Goal: Task Accomplishment & Management: Use online tool/utility

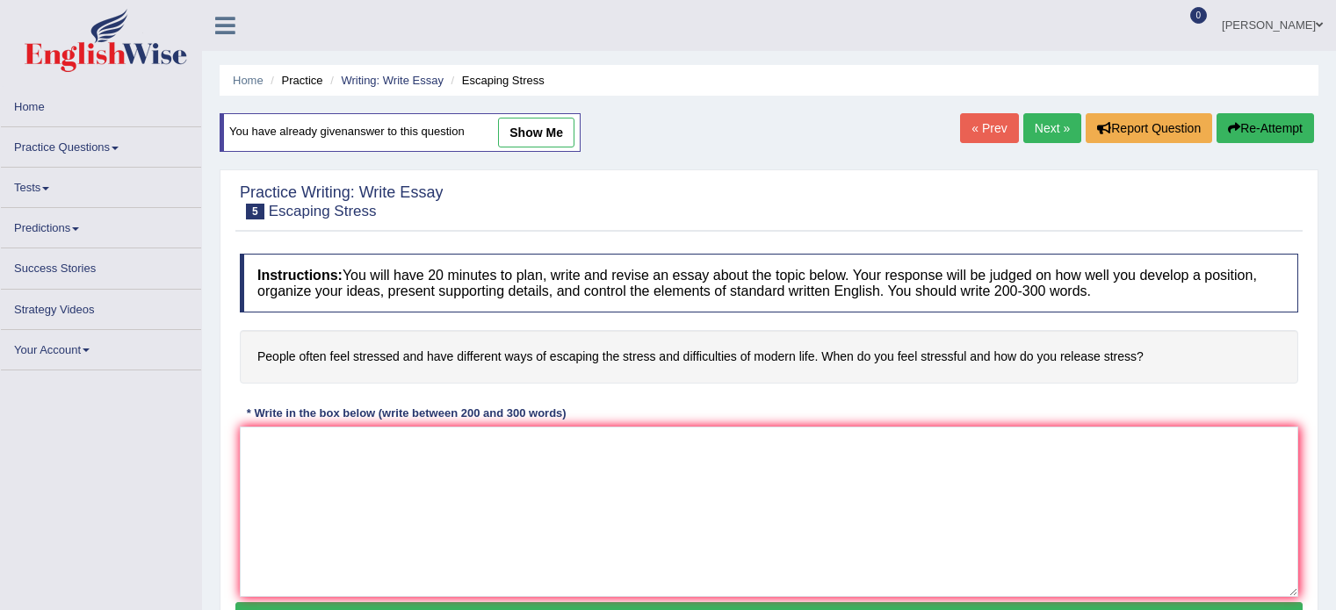
click at [541, 465] on textarea at bounding box center [769, 512] width 1058 height 170
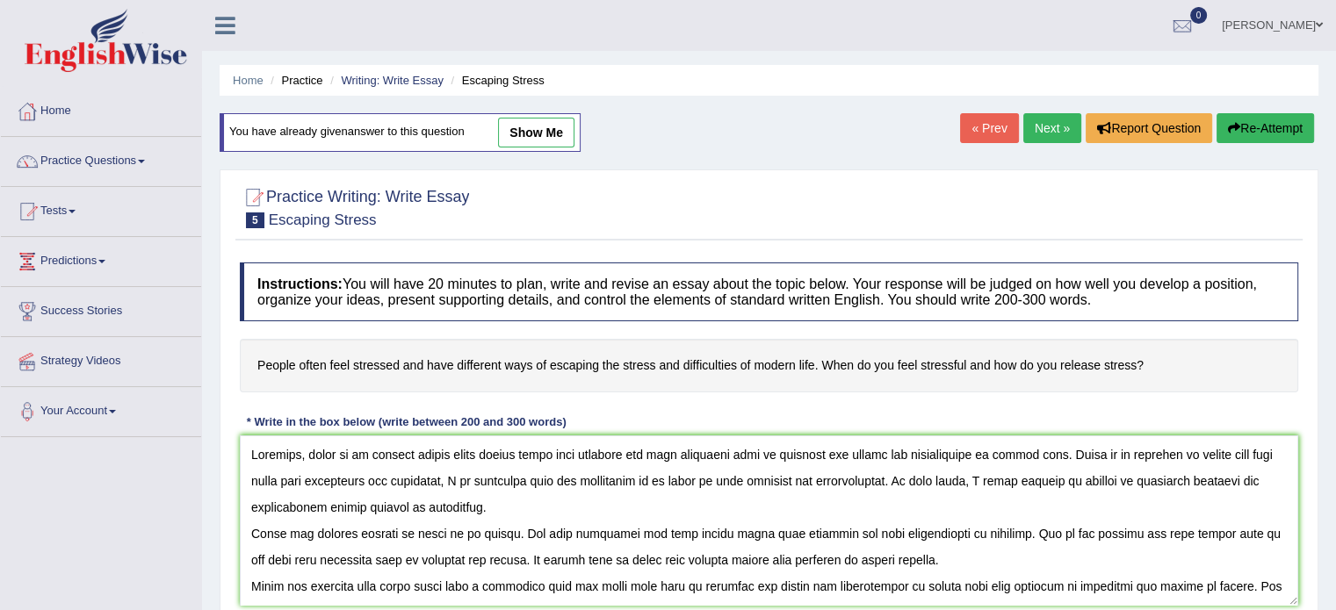
click at [313, 453] on textarea at bounding box center [769, 521] width 1058 height 170
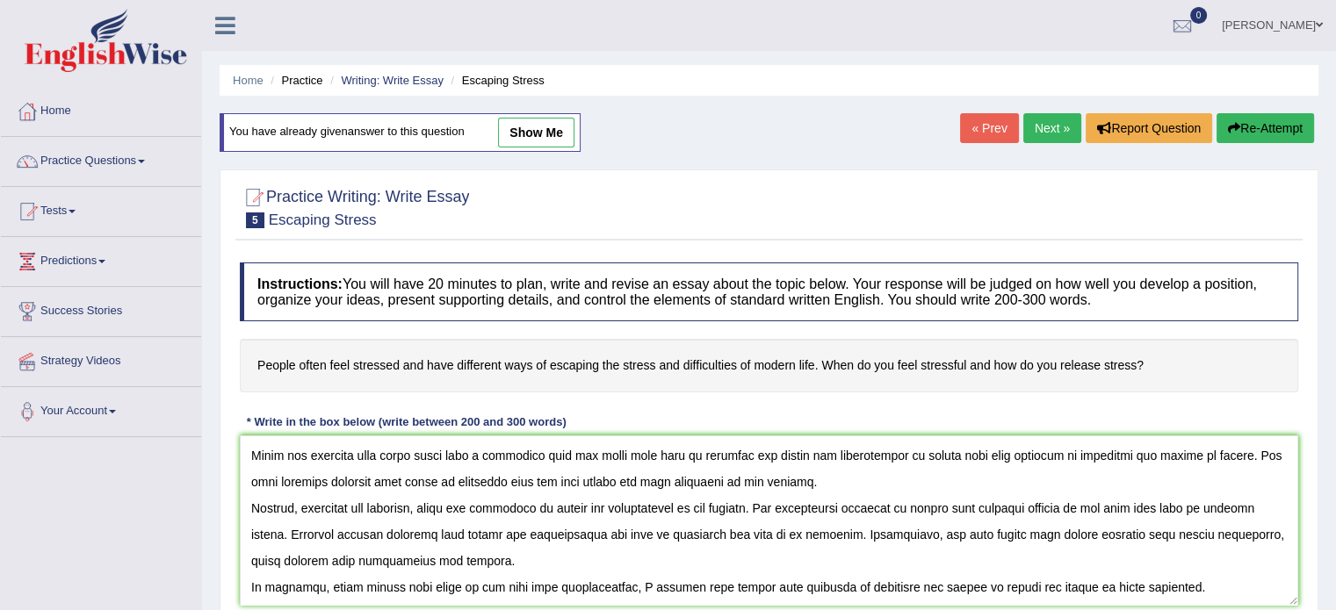
scroll to position [127, 0]
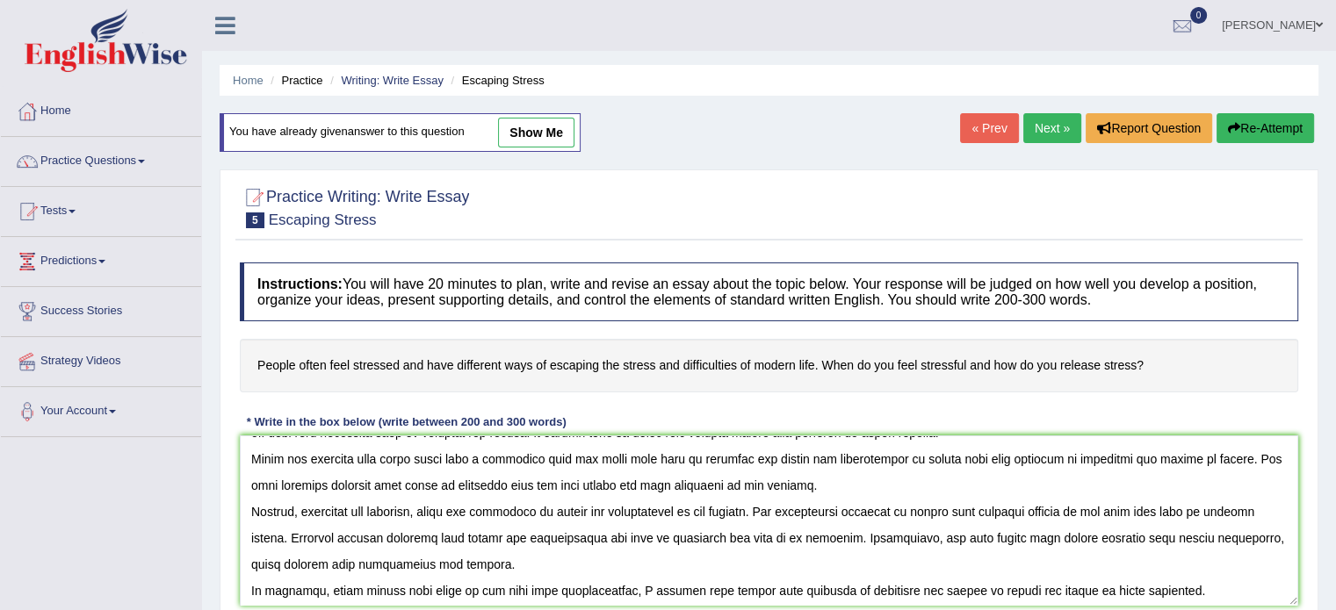
drag, startPoint x: 246, startPoint y: 446, endPoint x: 788, endPoint y: 480, distance: 542.8
click at [788, 480] on textarea at bounding box center [769, 521] width 1058 height 170
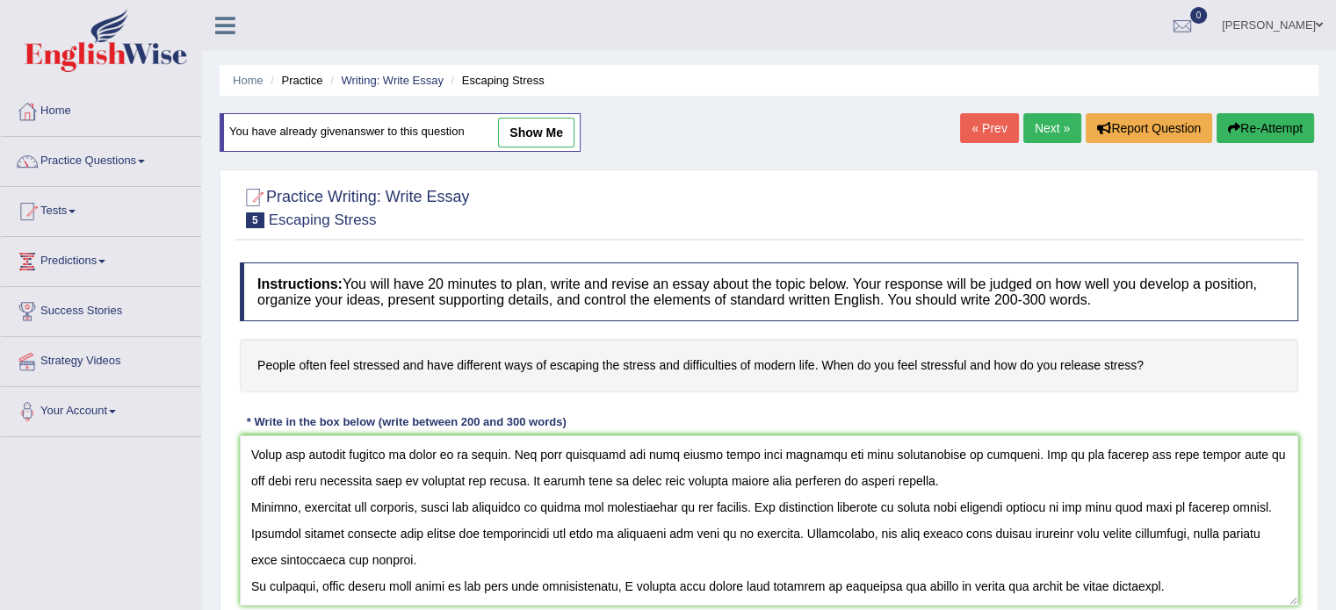
scroll to position [78, 0]
click at [709, 556] on textarea at bounding box center [769, 521] width 1058 height 170
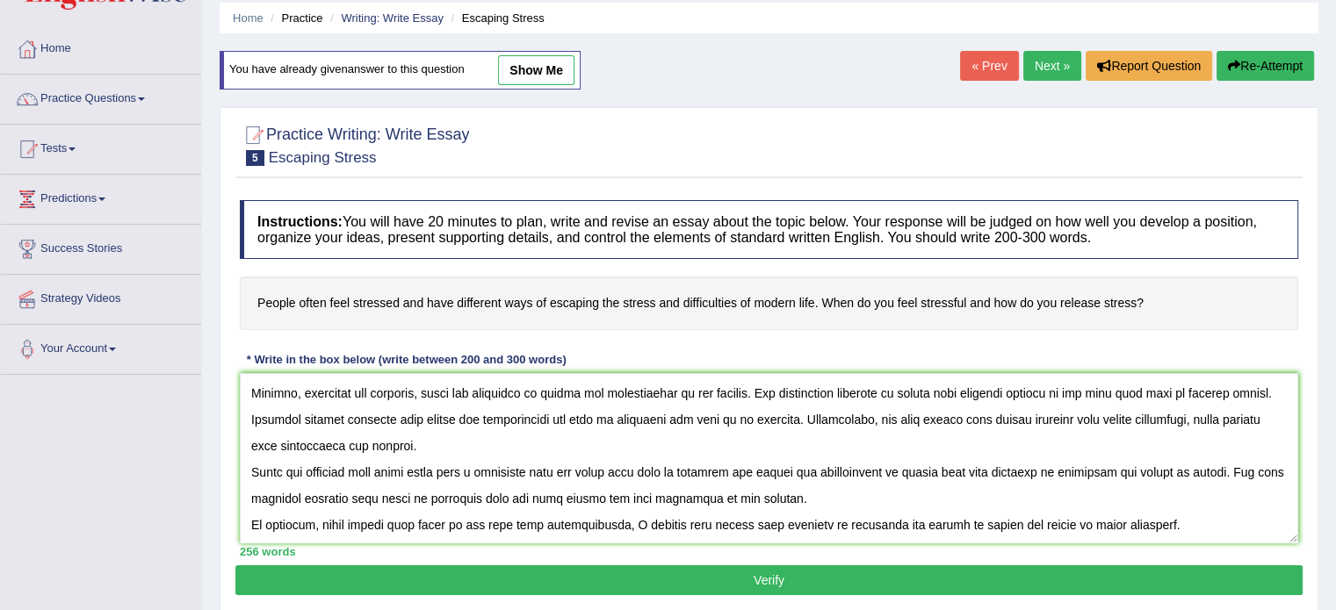
scroll to position [49, 0]
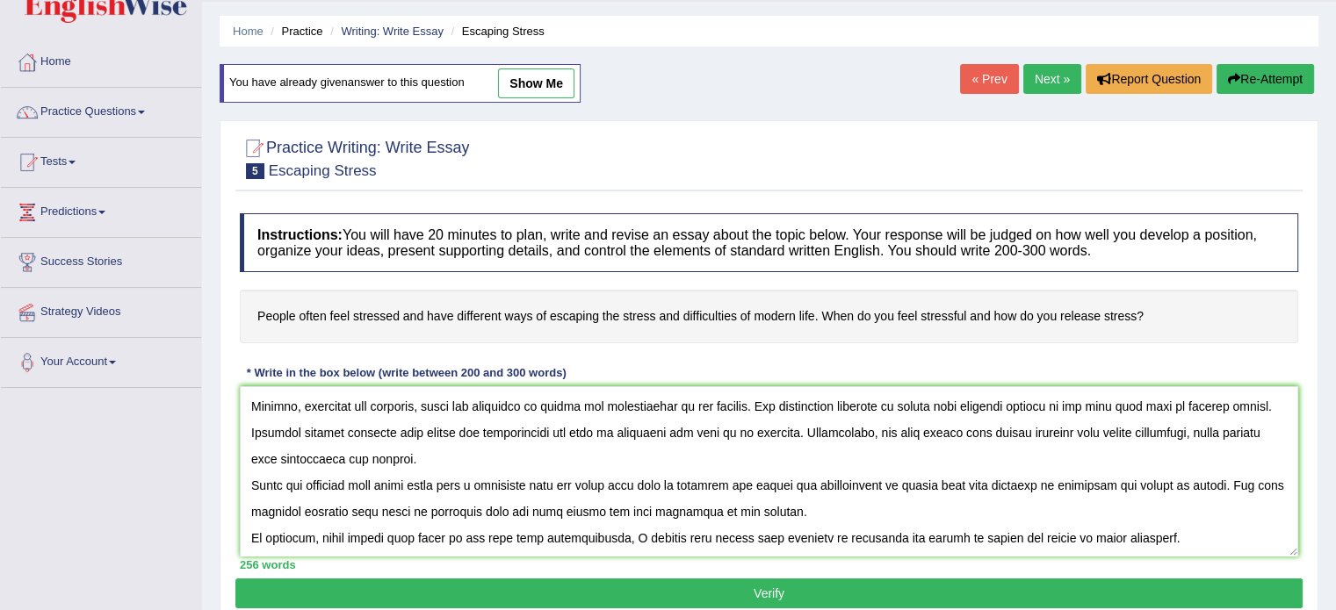
type textarea "Nowadays, the people always feel stressed and have different ways of escaping t…"
click at [767, 590] on button "Verify" at bounding box center [768, 594] width 1067 height 30
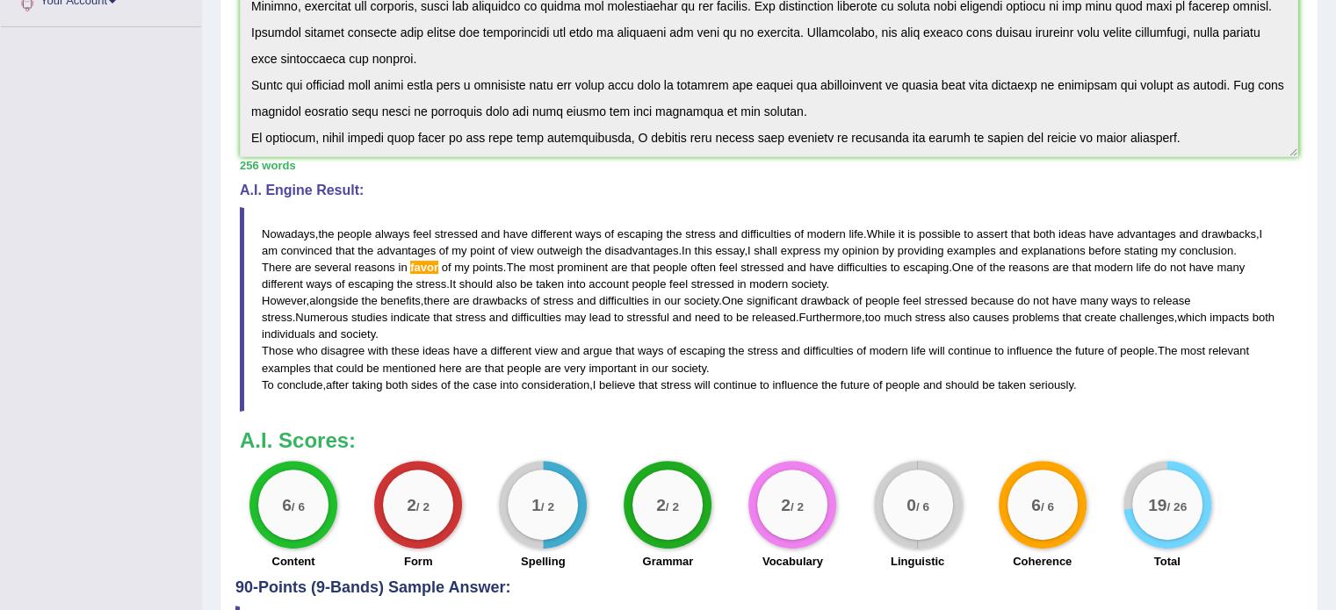
scroll to position [541, 0]
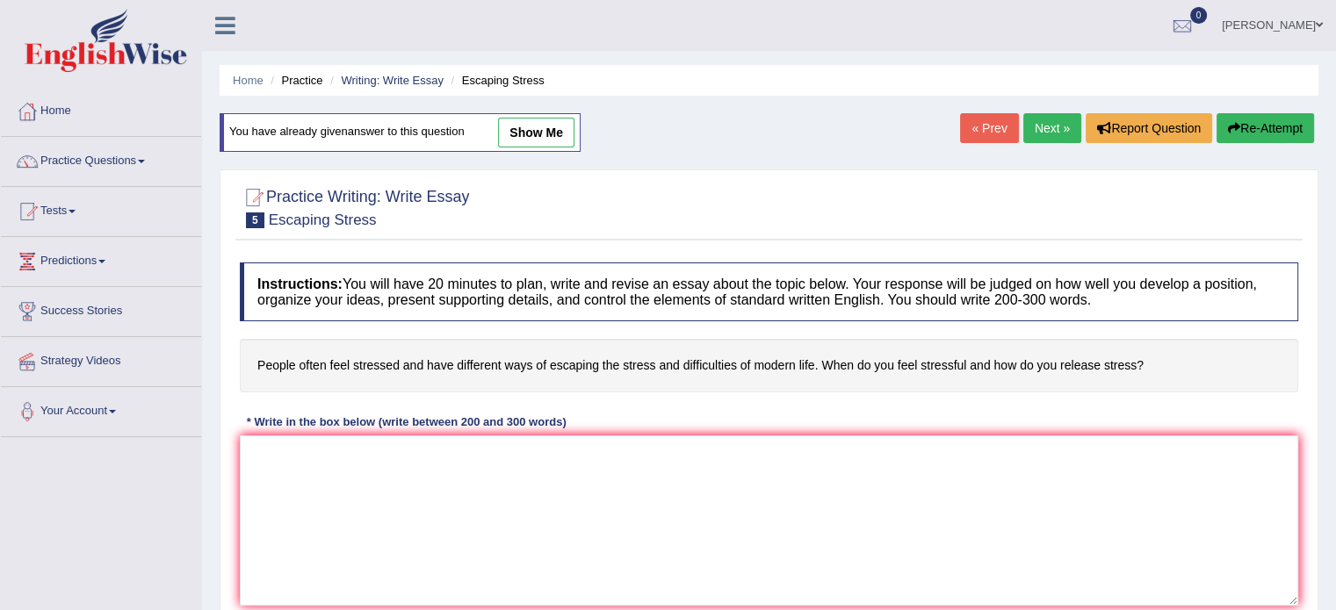
scroll to position [312, 0]
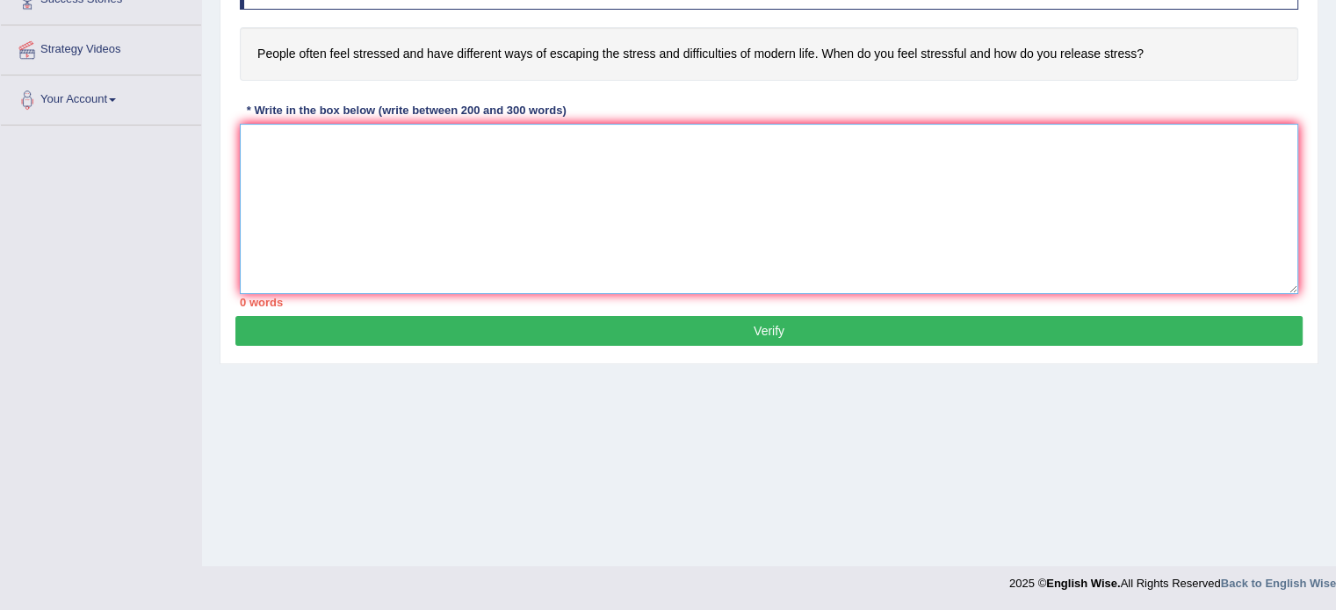
paste textarea "Nowadays, the people always feel stressed and have different ways of escaping t…"
click at [431, 230] on textarea at bounding box center [769, 209] width 1058 height 170
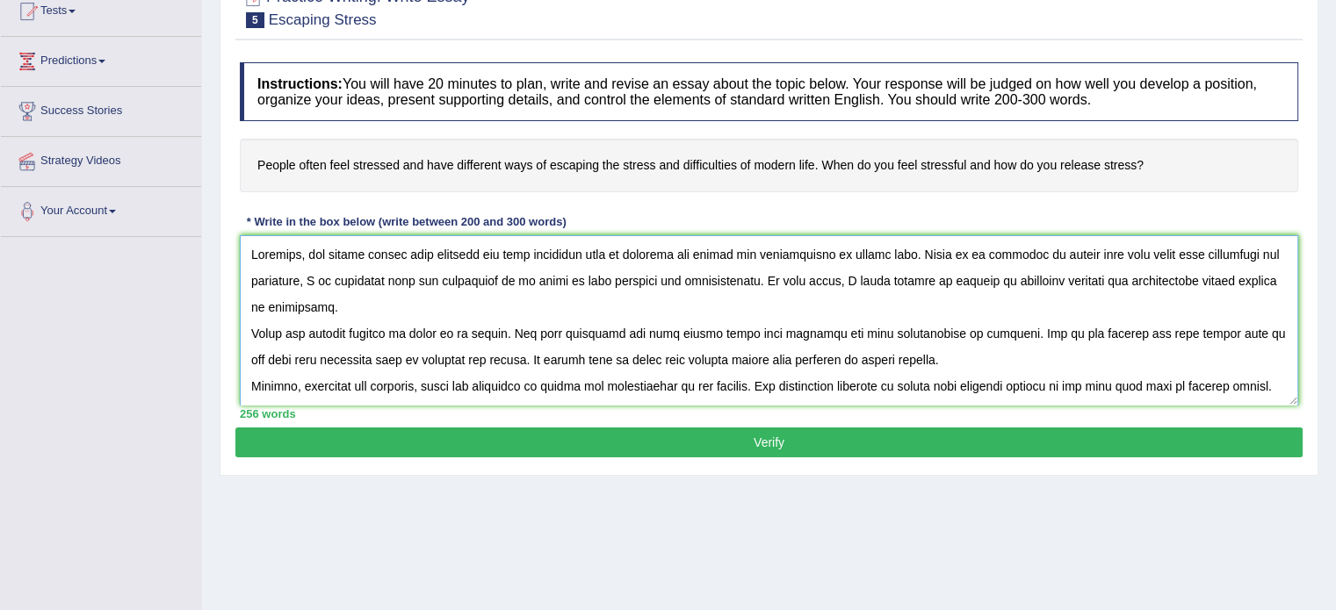
scroll to position [194, 0]
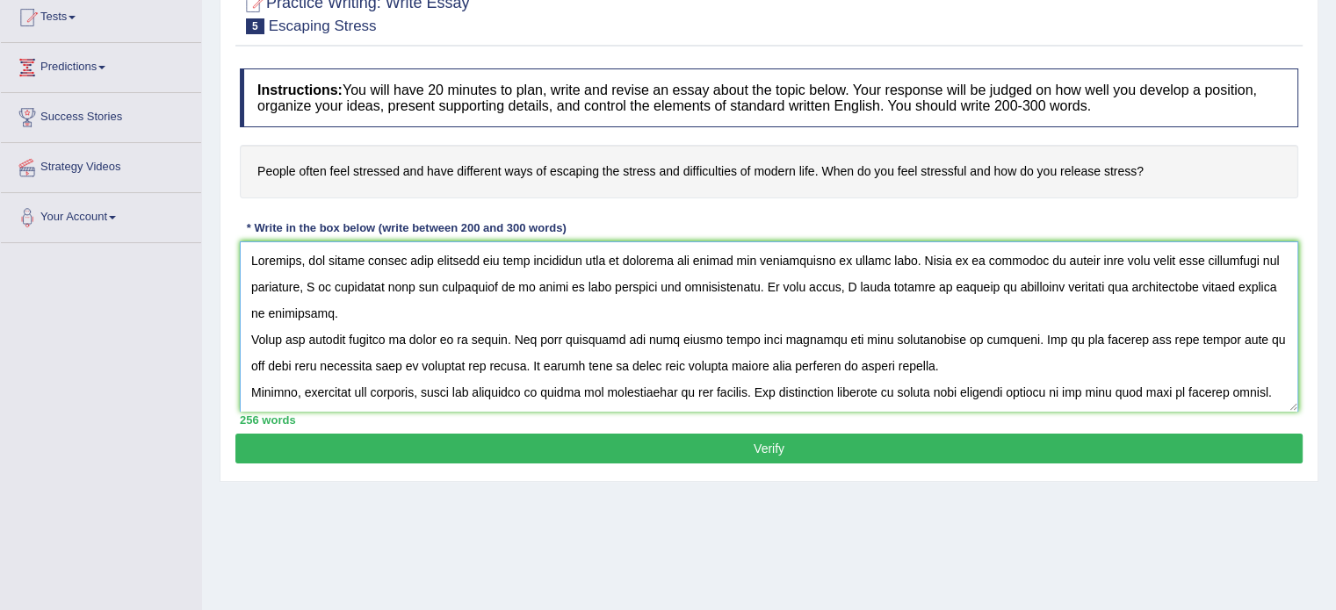
click at [318, 255] on textarea at bounding box center [769, 326] width 1058 height 170
click at [315, 257] on textarea at bounding box center [769, 326] width 1058 height 170
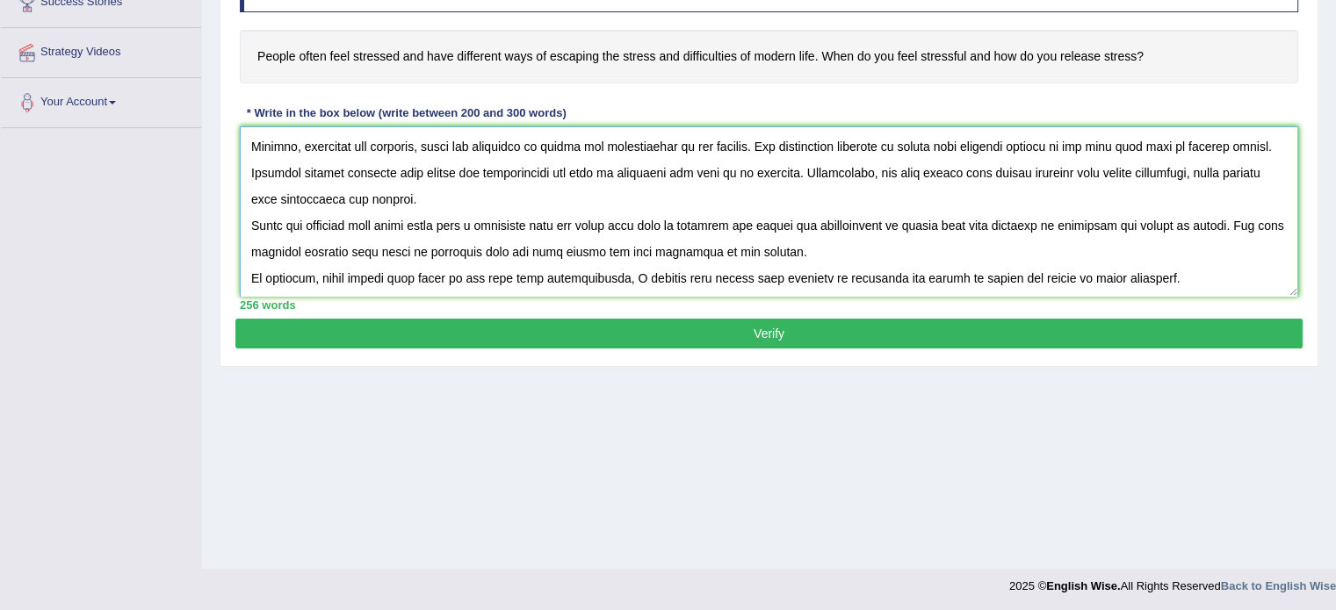
scroll to position [310, 0]
type textarea "The people nowadays always feel stressed and have different ways of escaping th…"
click at [575, 331] on button "Verify" at bounding box center [768, 333] width 1067 height 30
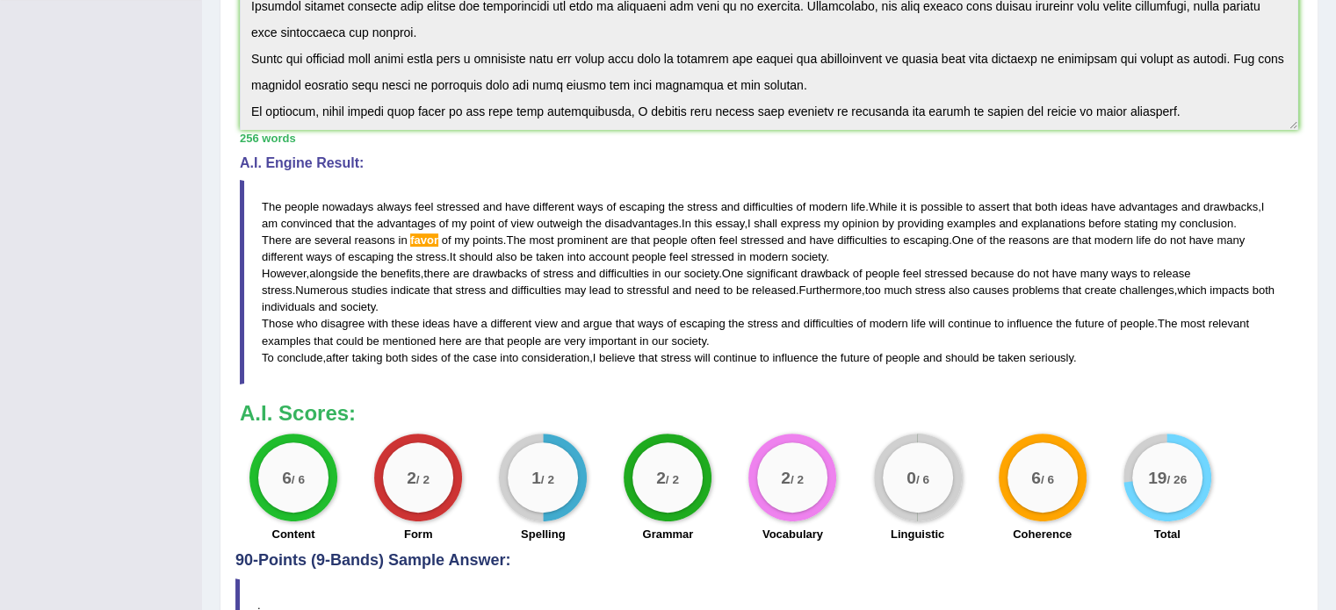
scroll to position [443, 0]
